Goal: Task Accomplishment & Management: Manage account settings

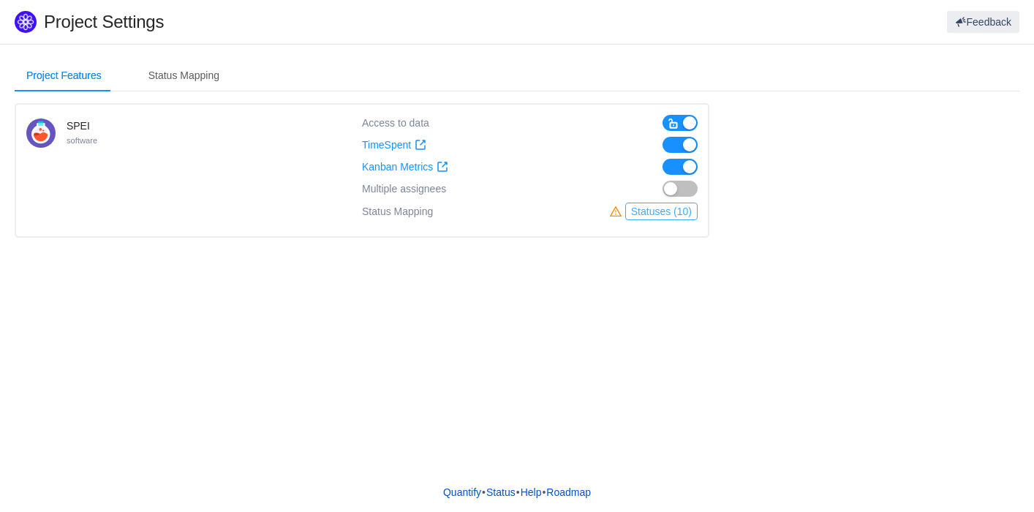
click at [667, 207] on button "Statuses (10)" at bounding box center [661, 211] width 72 height 18
